Goal: Book appointment/travel/reservation

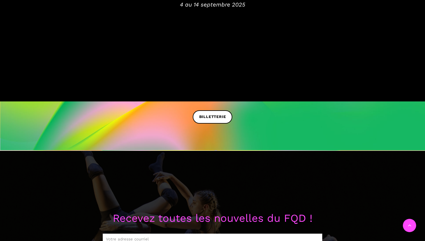
scroll to position [143, 0]
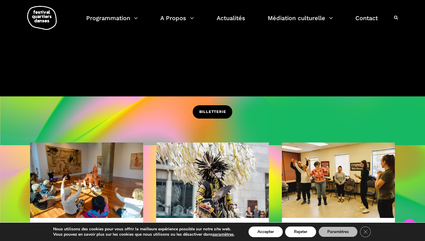
click at [210, 112] on span "BILLETTERIE" at bounding box center [212, 112] width 27 height 6
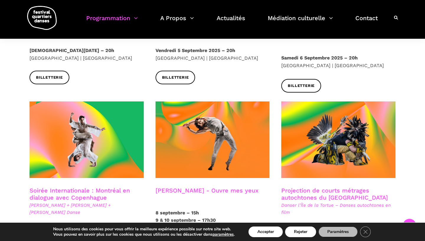
scroll to position [278, 0]
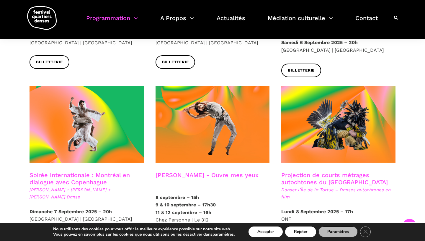
click at [75, 173] on link "Soirée Internationale : Montréal en dialogue avec Copenhague" at bounding box center [80, 178] width 100 height 14
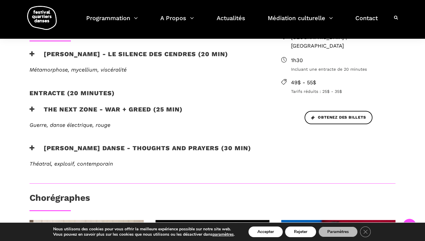
scroll to position [243, 0]
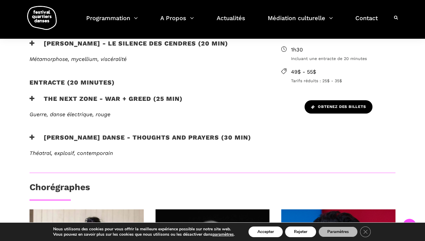
click at [323, 102] on link "Obtenez des billets" at bounding box center [339, 106] width 68 height 13
